Goal: Transaction & Acquisition: Purchase product/service

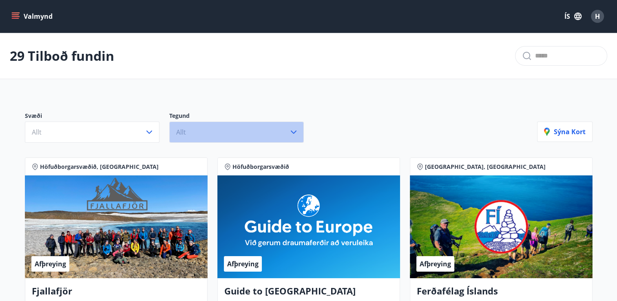
click at [299, 131] on button "Allt" at bounding box center [236, 131] width 134 height 21
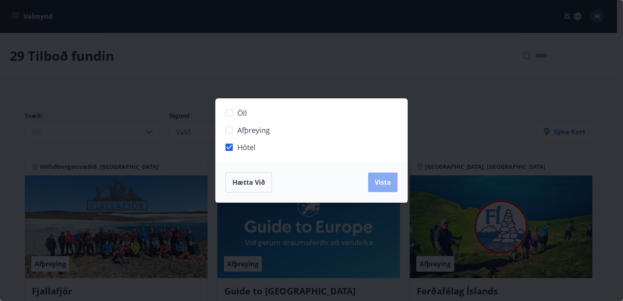
click at [370, 179] on button "Vista" at bounding box center [382, 182] width 29 height 20
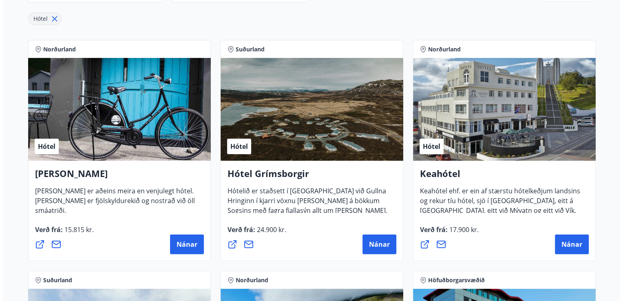
scroll to position [140, 0]
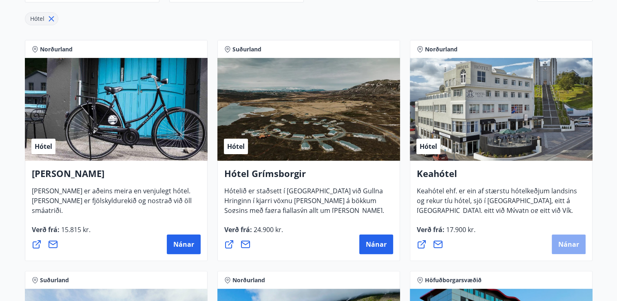
click at [568, 247] on span "Nánar" at bounding box center [568, 244] width 21 height 9
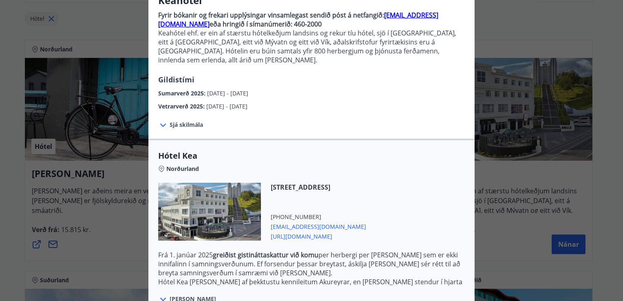
scroll to position [154, 0]
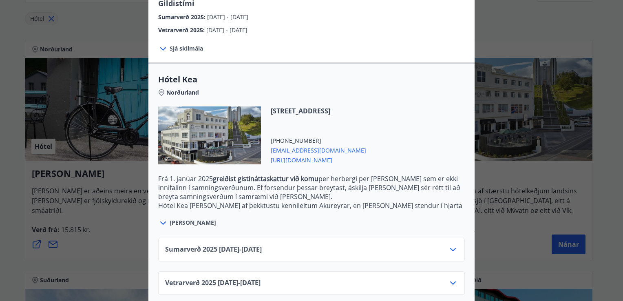
click at [451, 245] on div "Sumarverð [PHONE_NUMBER][DATE] - [DATE]" at bounding box center [311, 253] width 293 height 16
click at [448, 245] on icon at bounding box center [453, 250] width 10 height 10
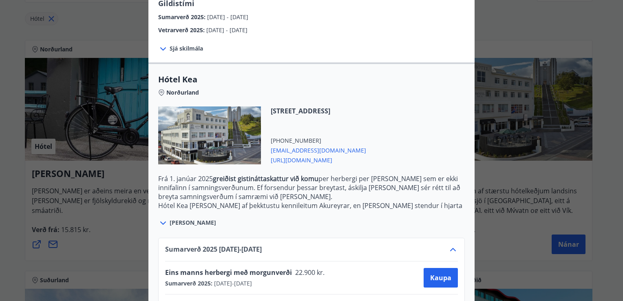
scroll to position [220, 0]
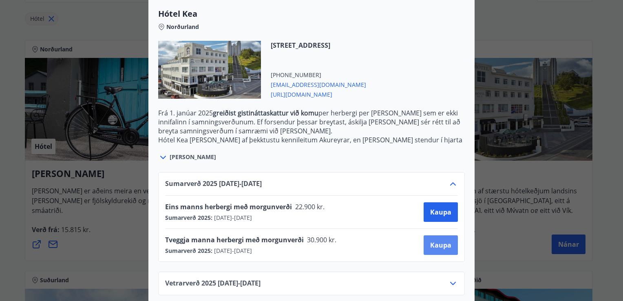
click at [427, 242] on button "Kaupa" at bounding box center [440, 245] width 34 height 20
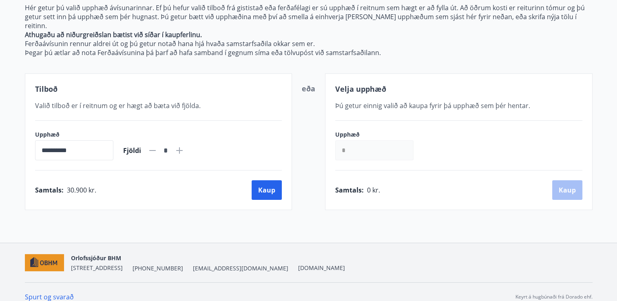
scroll to position [109, 0]
